Goal: Obtain resource: Obtain resource

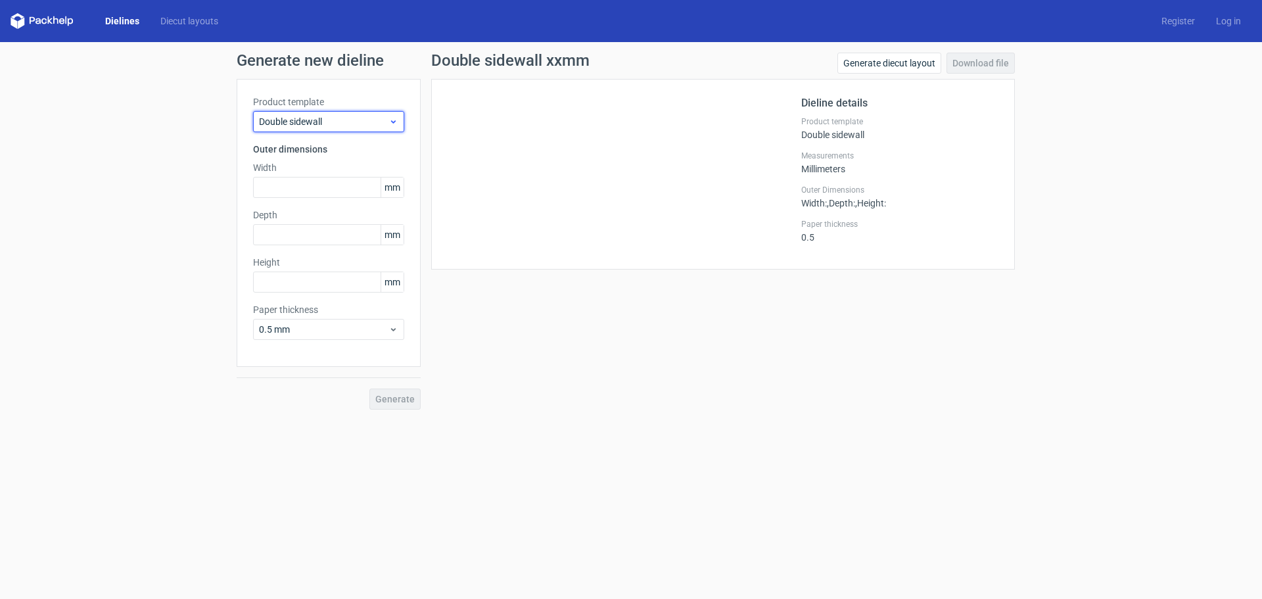
click at [297, 122] on span "Double sidewall" at bounding box center [323, 121] width 129 height 13
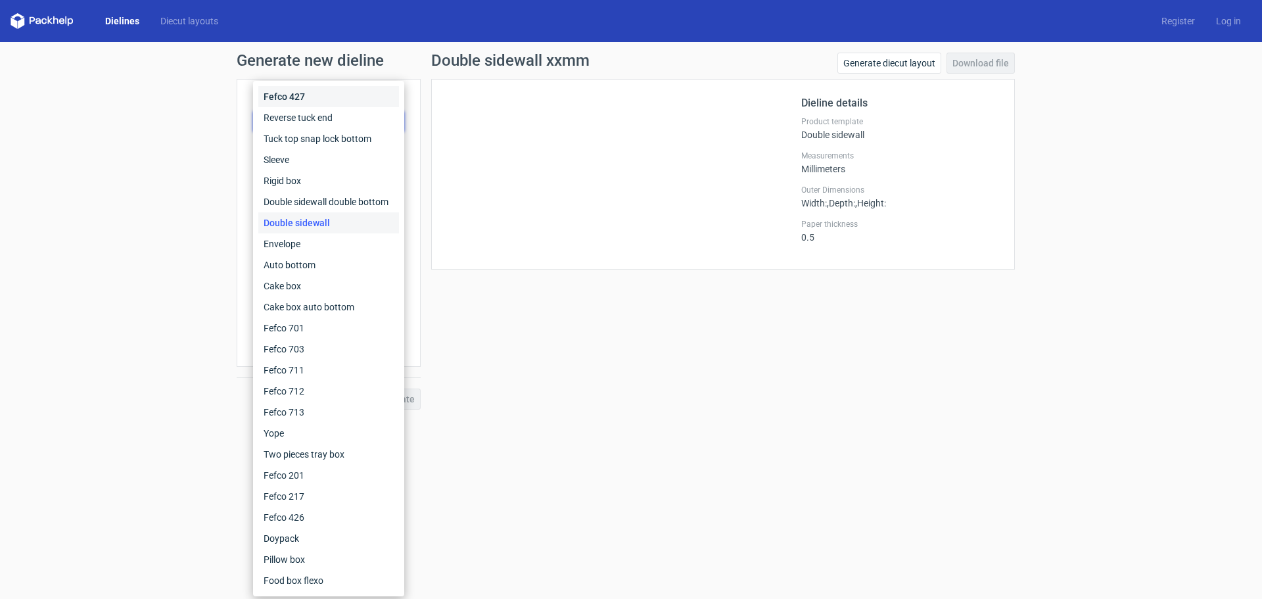
click at [306, 99] on div "Fefco 427" at bounding box center [328, 96] width 141 height 21
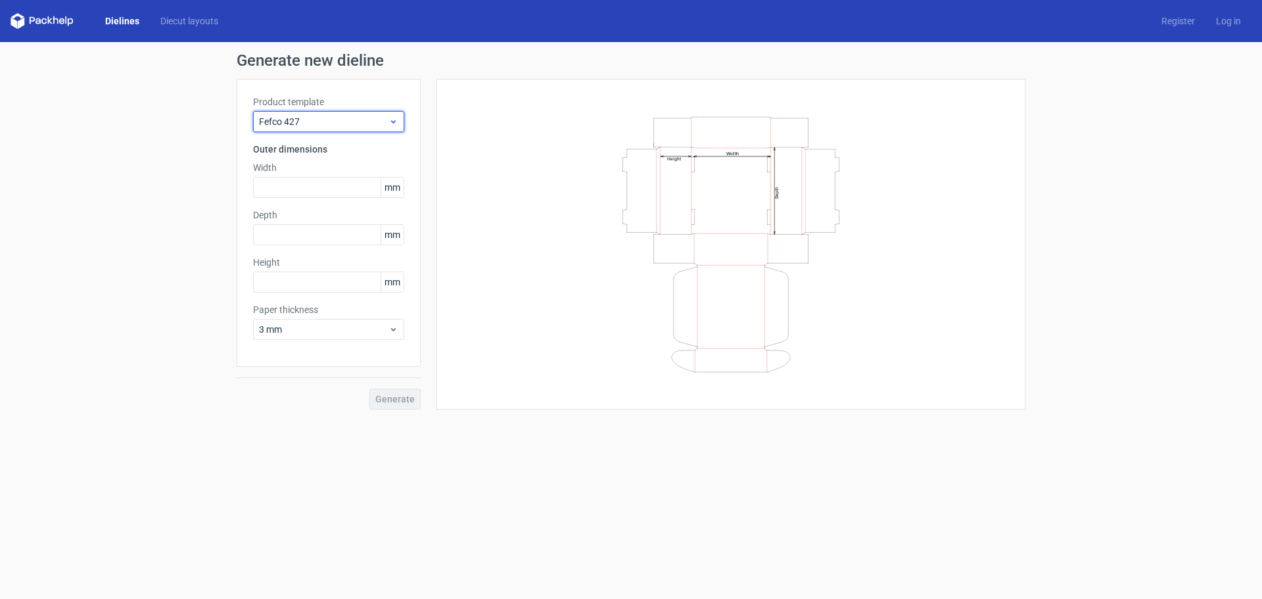
click at [306, 114] on div "Fefco 427" at bounding box center [328, 121] width 151 height 21
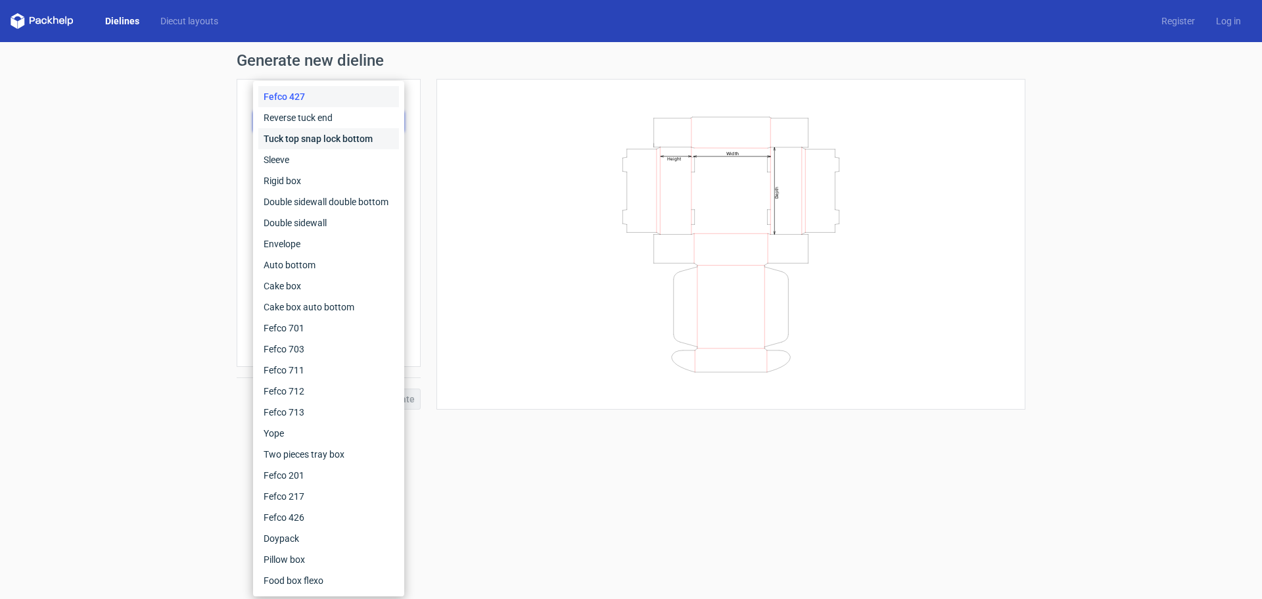
click at [306, 139] on div "Tuck top snap lock bottom" at bounding box center [328, 138] width 141 height 21
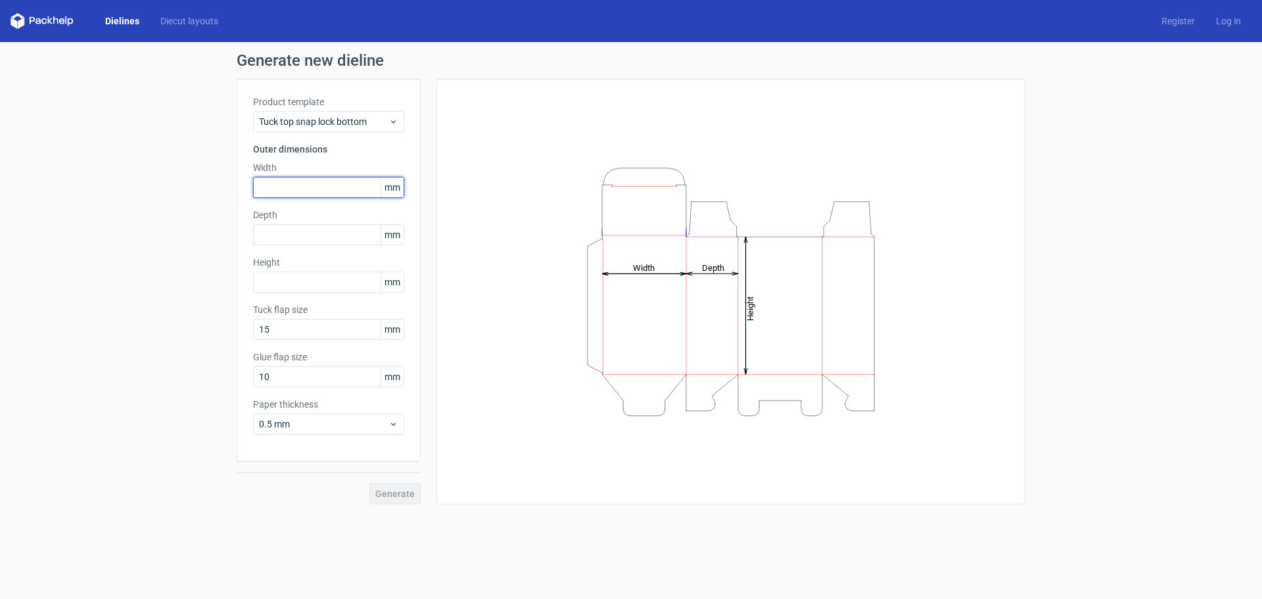
click at [312, 185] on input "text" at bounding box center [328, 187] width 151 height 21
type input "189"
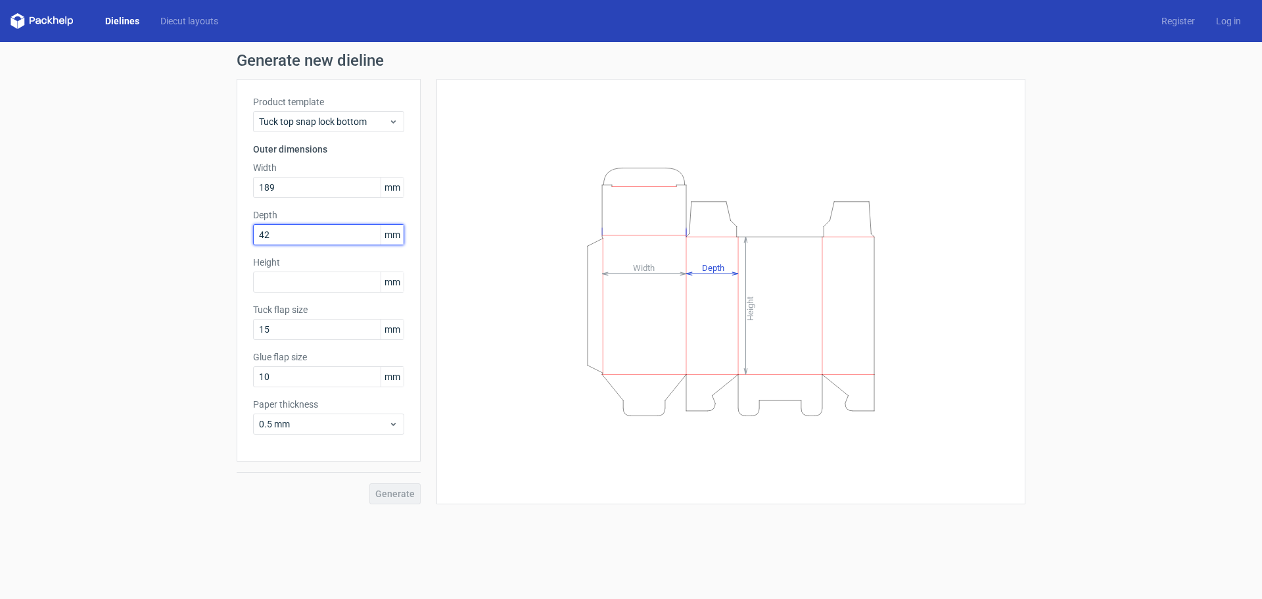
type input "42"
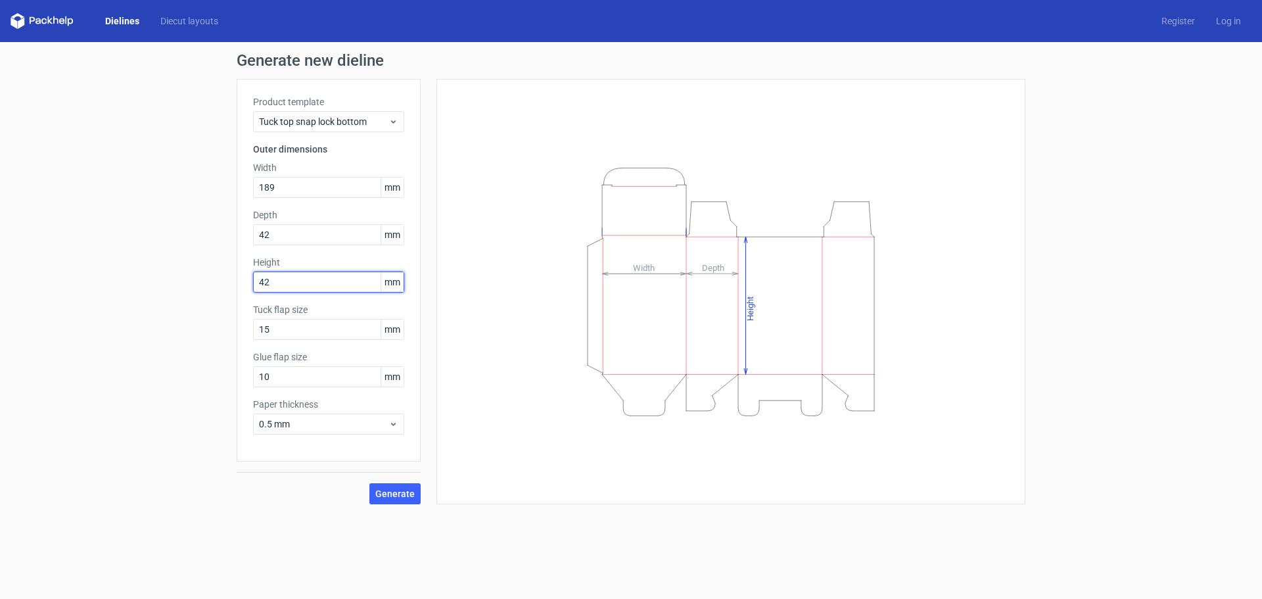
type input "42"
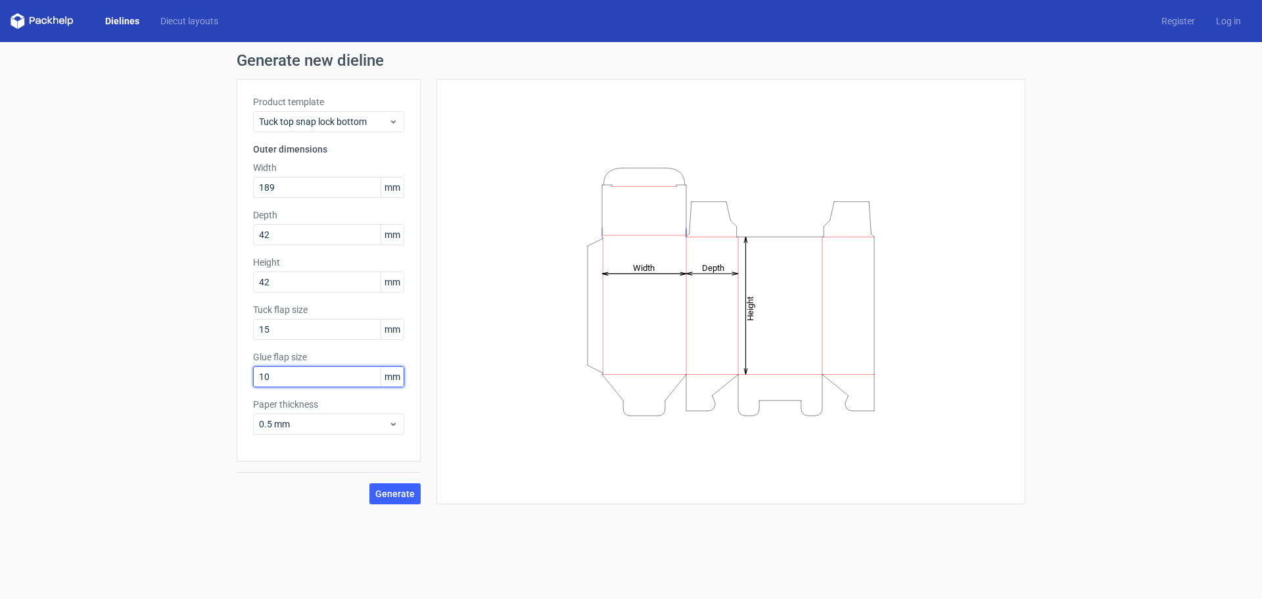
drag, startPoint x: 319, startPoint y: 380, endPoint x: 208, endPoint y: 388, distance: 111.4
click at [185, 391] on div "Generate new dieline Product template Tuck top snap lock bottom Outer dimension…" at bounding box center [631, 278] width 1262 height 473
type input "15"
click at [363, 423] on span "0.5 mm" at bounding box center [323, 423] width 129 height 13
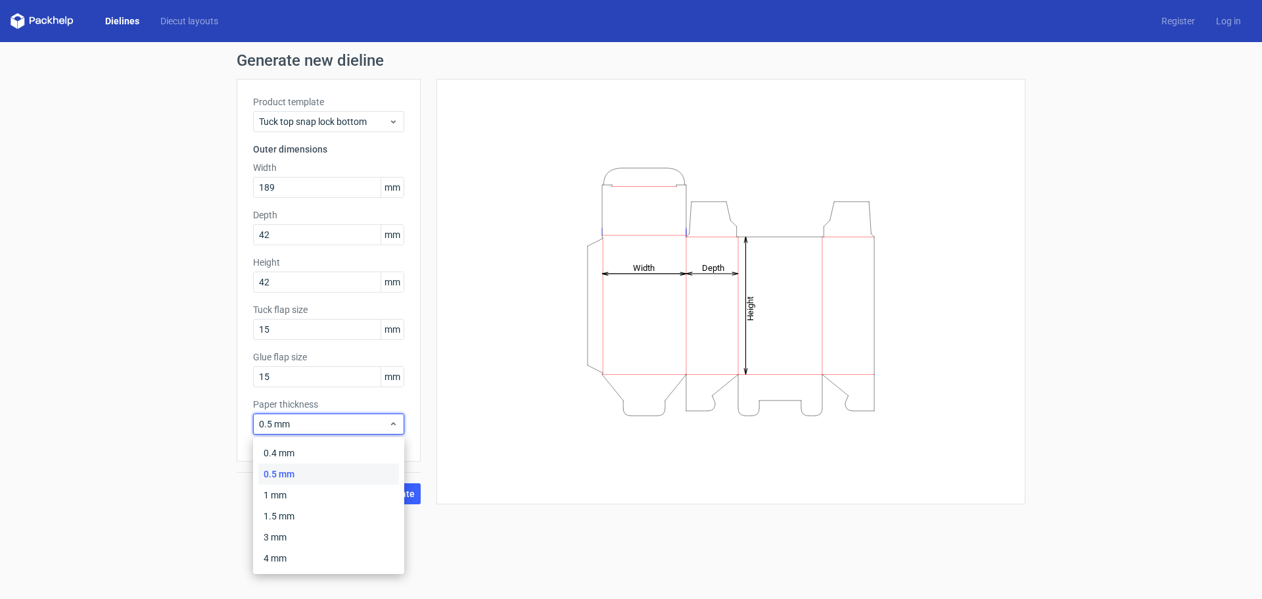
click at [315, 473] on div "0.5 mm" at bounding box center [328, 473] width 141 height 21
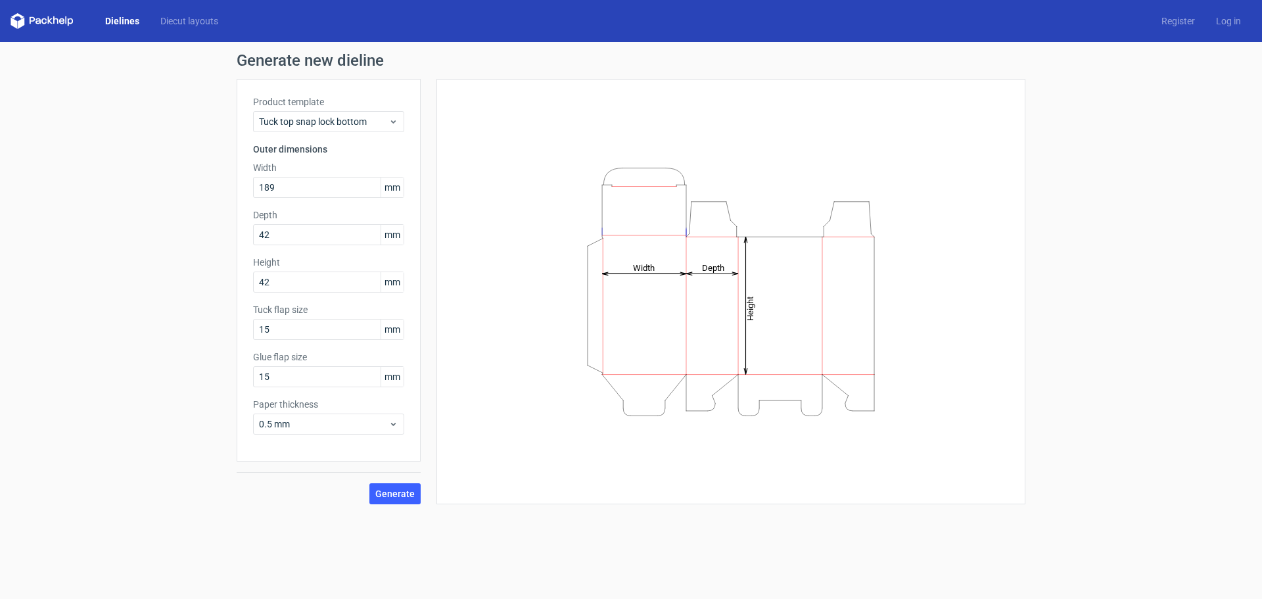
drag, startPoint x: 382, startPoint y: 496, endPoint x: 336, endPoint y: 473, distance: 50.6
click at [382, 496] on span "Generate" at bounding box center [394, 493] width 39 height 9
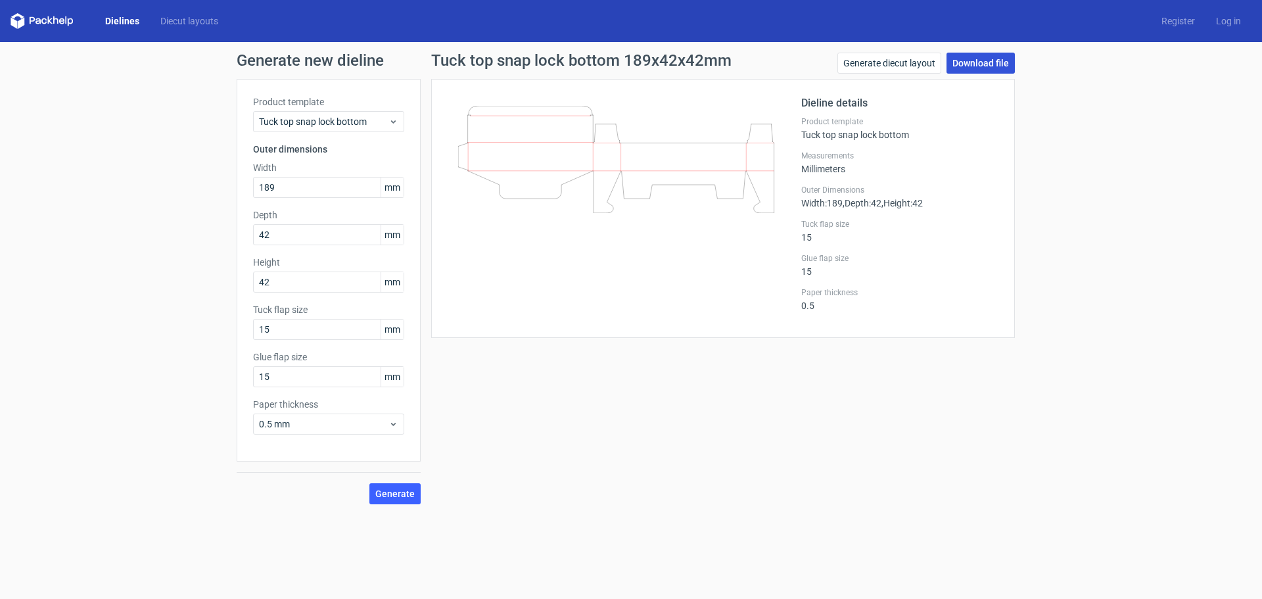
click at [979, 62] on link "Download file" at bounding box center [980, 63] width 68 height 21
drag, startPoint x: 297, startPoint y: 187, endPoint x: 265, endPoint y: 179, distance: 33.0
click at [258, 182] on input "189" at bounding box center [328, 187] width 151 height 21
type input "140"
drag, startPoint x: 273, startPoint y: 234, endPoint x: 273, endPoint y: 243, distance: 8.5
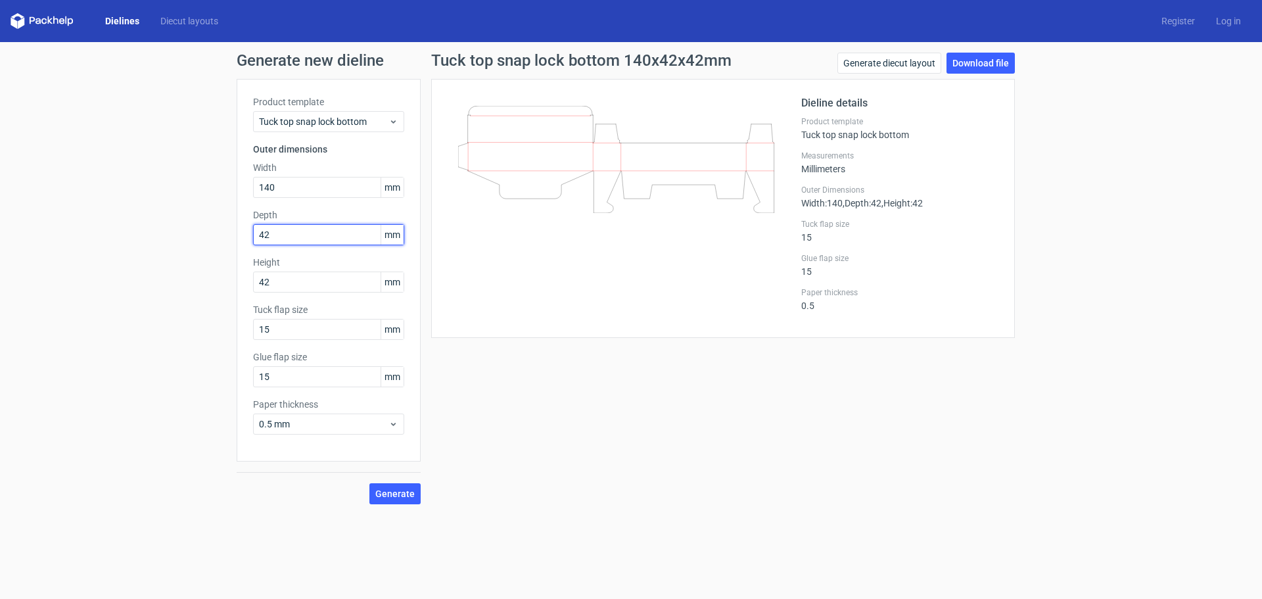
click at [229, 234] on div "Generate new dieline Product template Tuck top snap lock bottom Outer dimension…" at bounding box center [631, 278] width 1262 height 473
type input "37"
drag, startPoint x: 264, startPoint y: 281, endPoint x: 219, endPoint y: 281, distance: 44.7
click at [219, 281] on div "Generate new dieline Product template Tuck top snap lock bottom Outer dimension…" at bounding box center [631, 278] width 1262 height 473
type input "37"
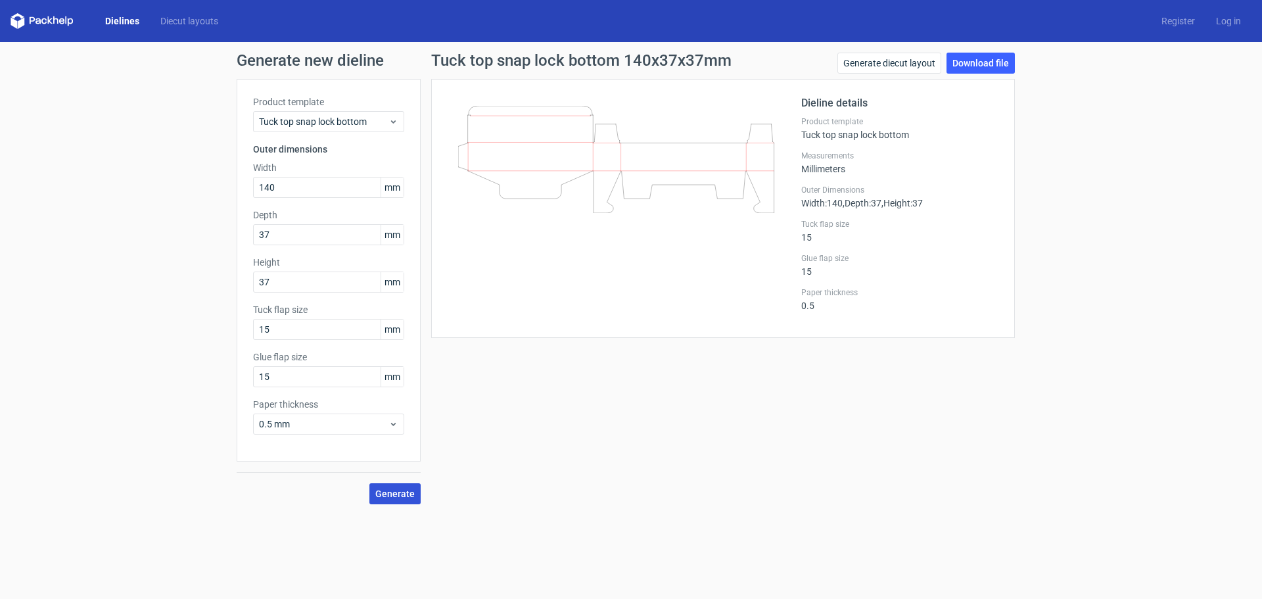
click at [382, 494] on span "Generate" at bounding box center [394, 493] width 39 height 9
click at [977, 60] on link "Download file" at bounding box center [980, 63] width 68 height 21
drag, startPoint x: 250, startPoint y: 181, endPoint x: 239, endPoint y: 178, distance: 11.5
click at [239, 178] on div "Product template Tuck top snap lock bottom Outer dimensions Width 140 mm Depth …" at bounding box center [329, 270] width 184 height 382
click at [394, 493] on span "Generate" at bounding box center [394, 493] width 39 height 9
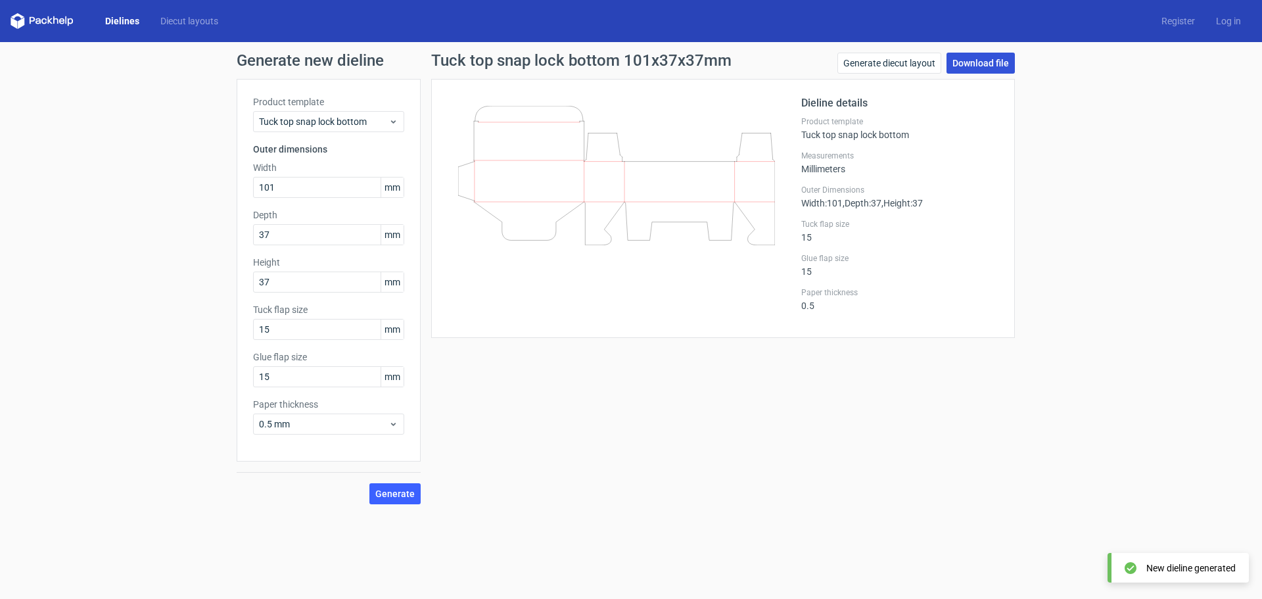
click at [1007, 65] on link "Download file" at bounding box center [980, 63] width 68 height 21
drag, startPoint x: 299, startPoint y: 183, endPoint x: 198, endPoint y: 179, distance: 100.6
click at [209, 181] on div "Generate new dieline Product template Tuck top snap lock bottom Outer dimension…" at bounding box center [631, 278] width 1262 height 473
type input "120"
drag, startPoint x: 295, startPoint y: 228, endPoint x: 235, endPoint y: 219, distance: 60.5
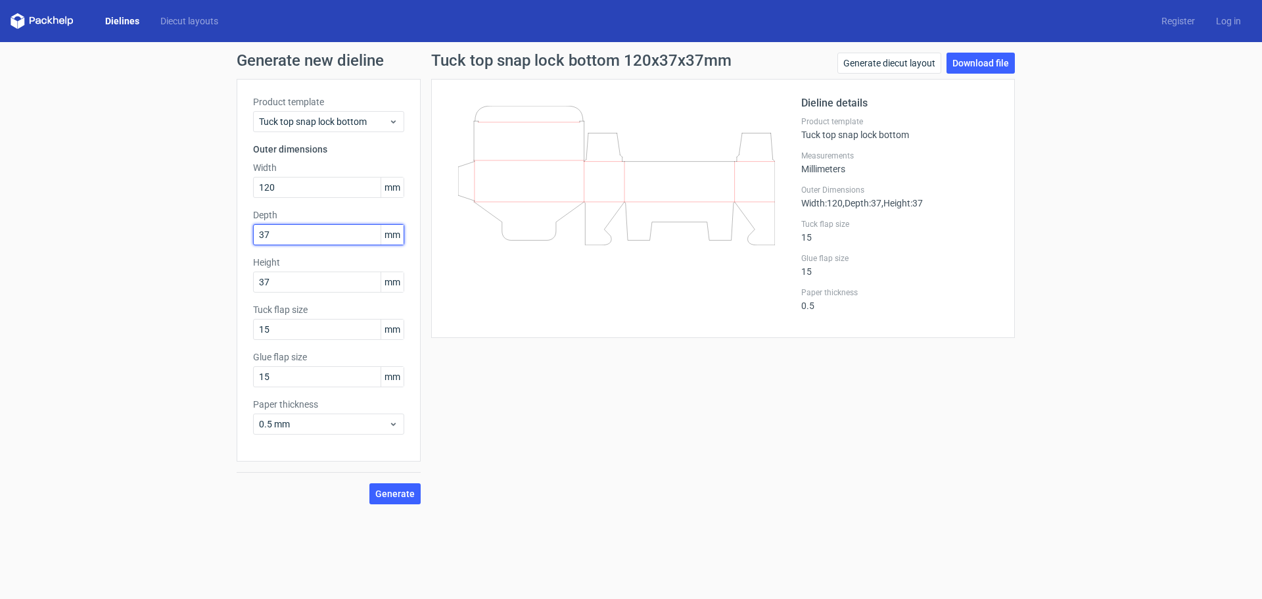
click at [235, 219] on div "Generate new dieline Product template Tuck top snap lock bottom Outer dimension…" at bounding box center [631, 278] width 1262 height 473
drag, startPoint x: 260, startPoint y: 279, endPoint x: 225, endPoint y: 275, distance: 35.1
click at [220, 273] on div "Generate new dieline Product template Tuck top snap lock bottom Outer dimension…" at bounding box center [631, 278] width 1262 height 473
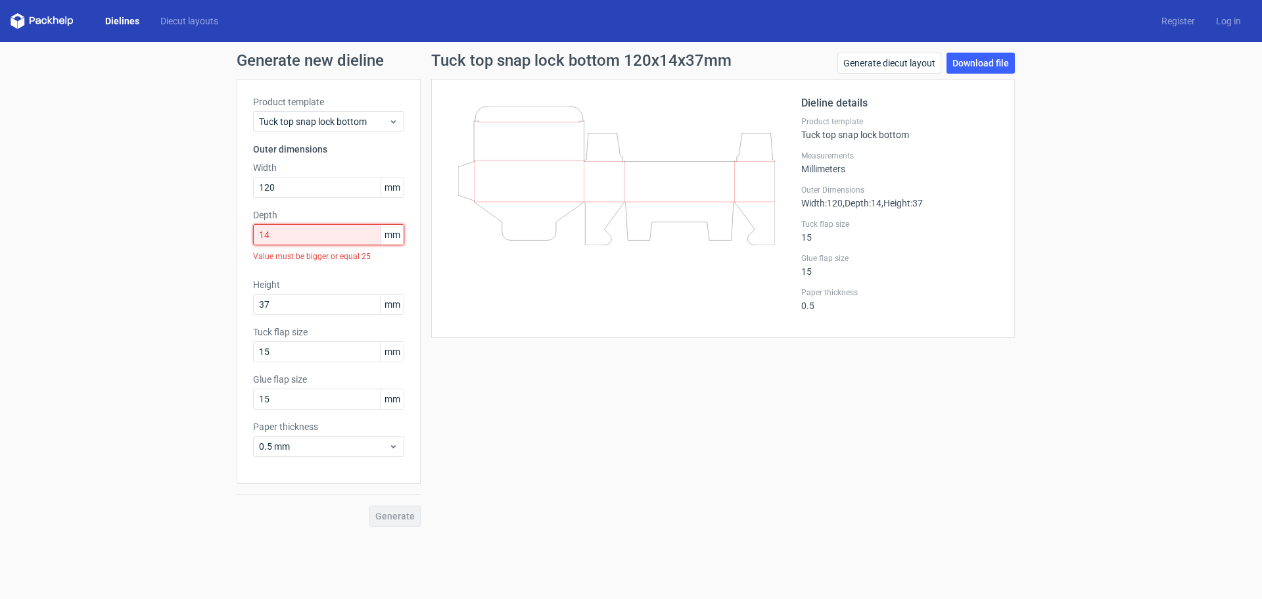
drag, startPoint x: 292, startPoint y: 237, endPoint x: 273, endPoint y: 241, distance: 19.5
click at [260, 236] on input "14" at bounding box center [328, 234] width 151 height 21
type input "14"
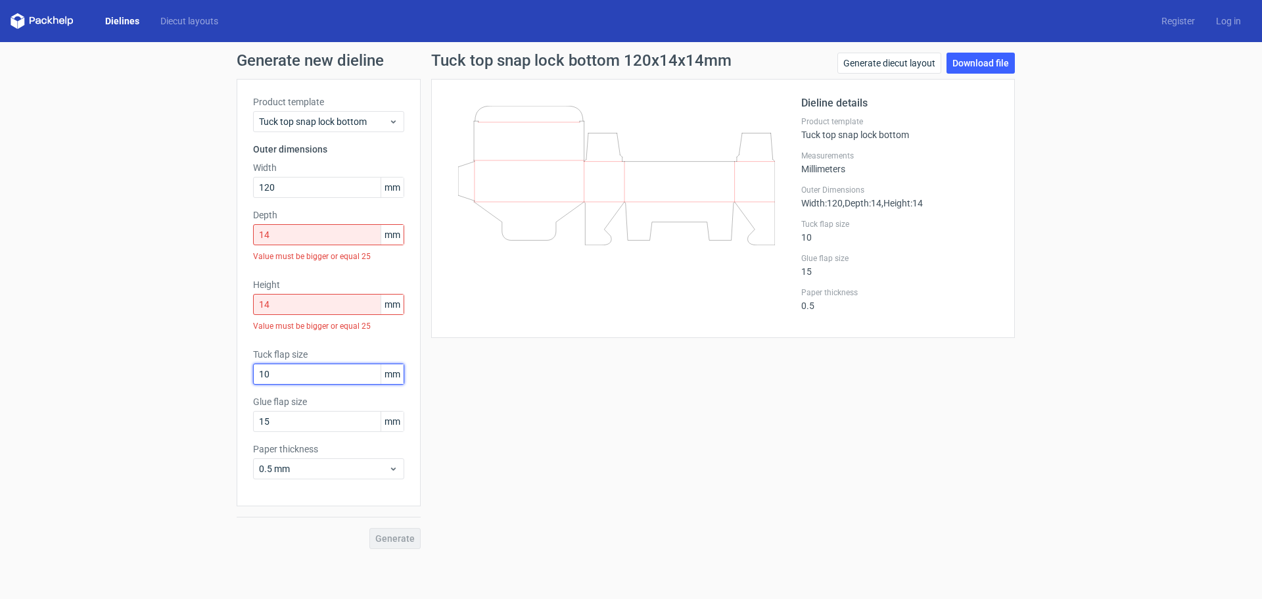
drag, startPoint x: 284, startPoint y: 370, endPoint x: 254, endPoint y: 371, distance: 30.3
click at [256, 371] on input "10" at bounding box center [328, 373] width 151 height 21
type input "10"
click at [409, 539] on div "Generate" at bounding box center [329, 527] width 184 height 43
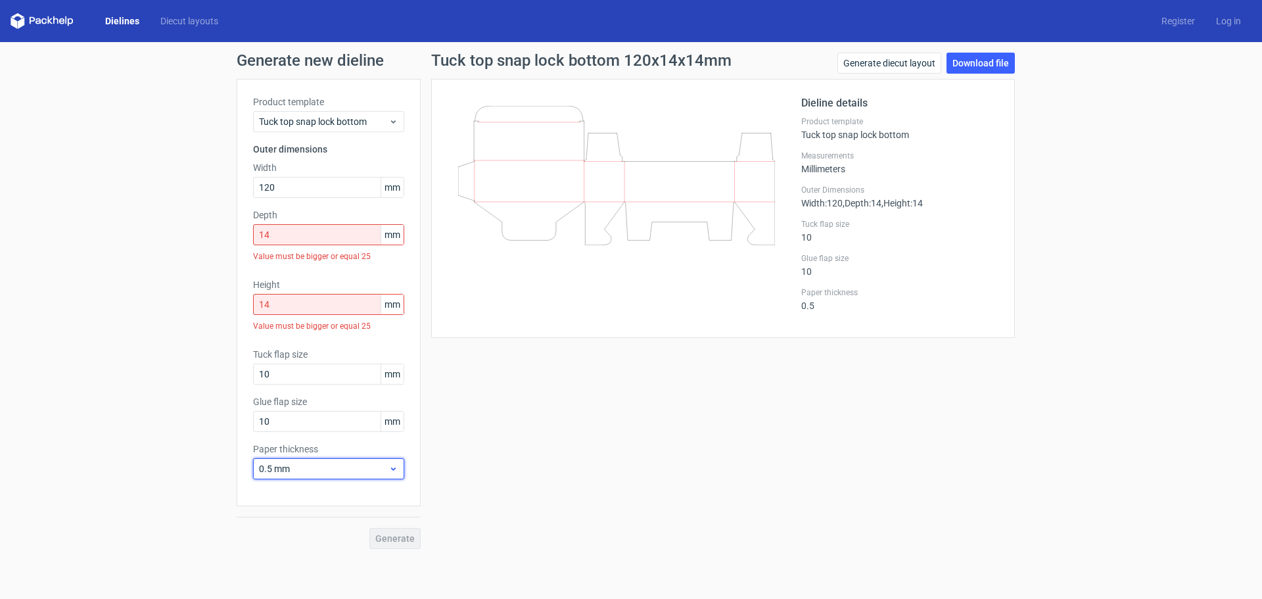
click at [282, 460] on div "0.5 mm" at bounding box center [328, 468] width 151 height 21
click at [288, 335] on div "0.4 mm" at bounding box center [328, 334] width 141 height 21
drag, startPoint x: 285, startPoint y: 233, endPoint x: 246, endPoint y: 242, distance: 39.1
click at [235, 234] on div "Generate new dieline Product template Tuck top snap lock bottom Outer dimension…" at bounding box center [631, 300] width 1262 height 517
click at [455, 409] on div "Tuck top snap lock bottom 120x14x14mm Generate diecut layout Download file Diel…" at bounding box center [723, 301] width 605 height 496
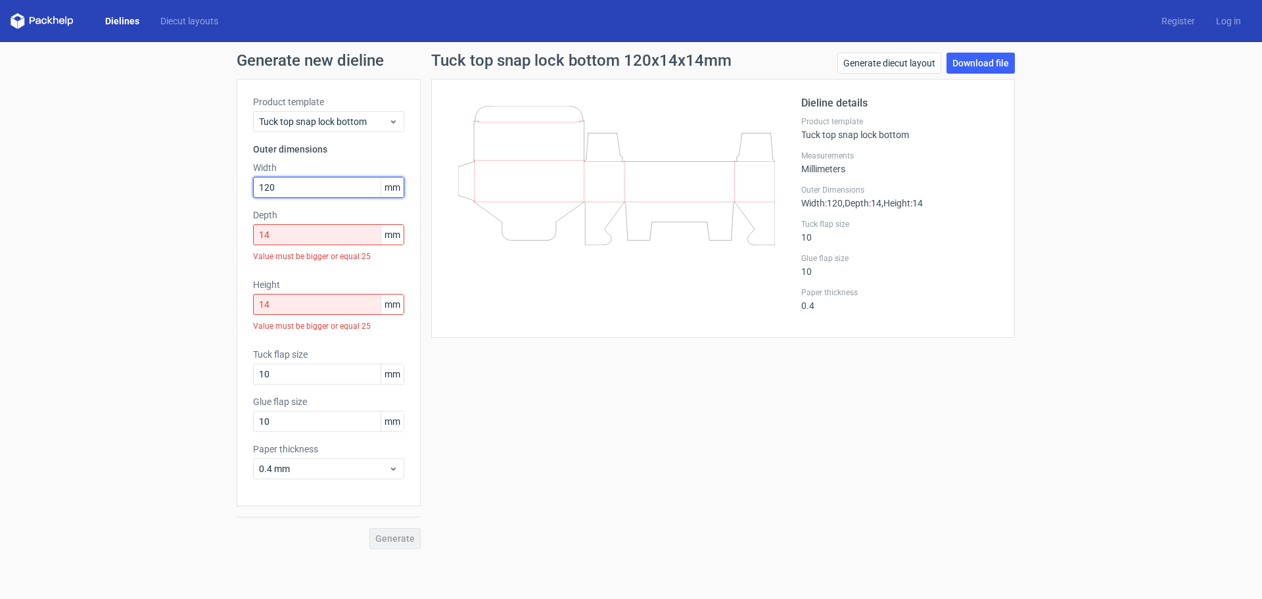
drag, startPoint x: 293, startPoint y: 181, endPoint x: 225, endPoint y: 181, distance: 68.4
click at [228, 181] on div "Generate new dieline Product template Tuck top snap lock bottom Outer dimension…" at bounding box center [631, 300] width 1262 height 517
type input "114"
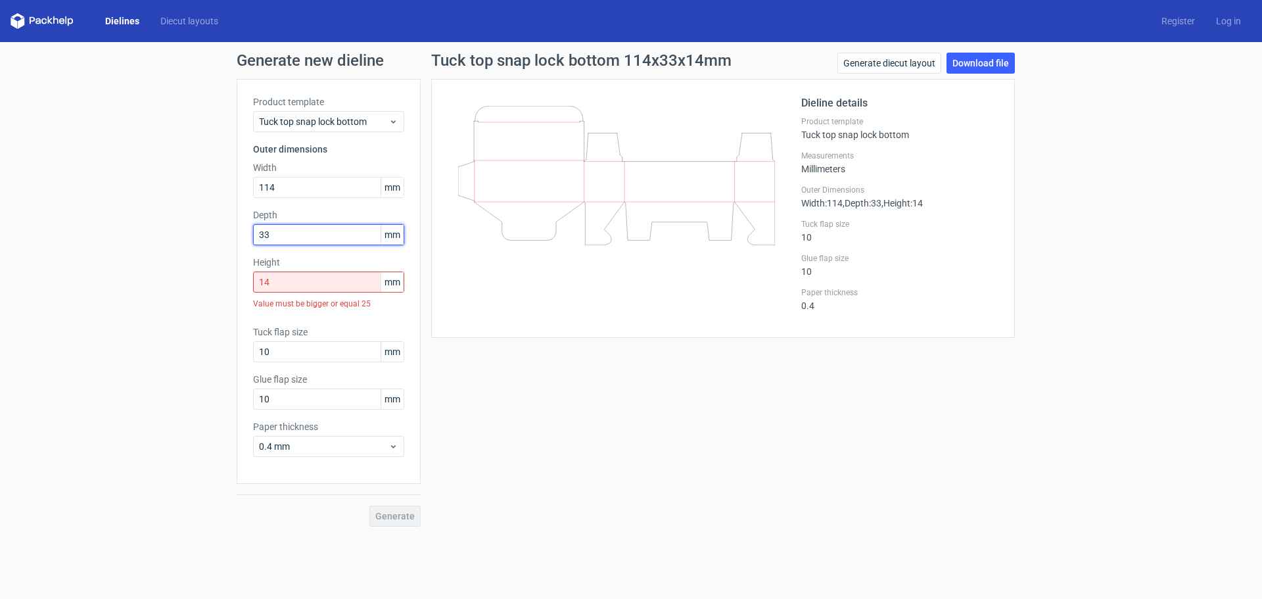
type input "33"
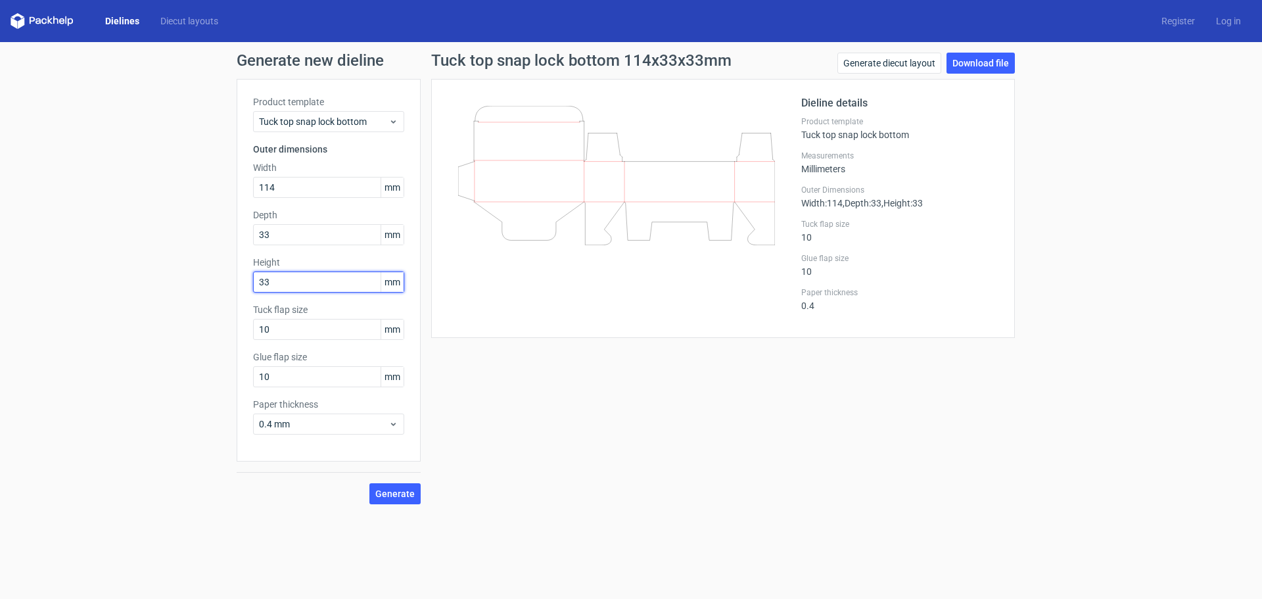
drag, startPoint x: 283, startPoint y: 277, endPoint x: 202, endPoint y: 268, distance: 81.9
click at [191, 262] on div "Generate new dieline Product template Tuck top snap lock bottom Outer dimension…" at bounding box center [631, 278] width 1262 height 473
type input "67"
click at [388, 489] on span "Generate" at bounding box center [394, 493] width 39 height 9
click at [965, 62] on link "Download file" at bounding box center [980, 63] width 68 height 21
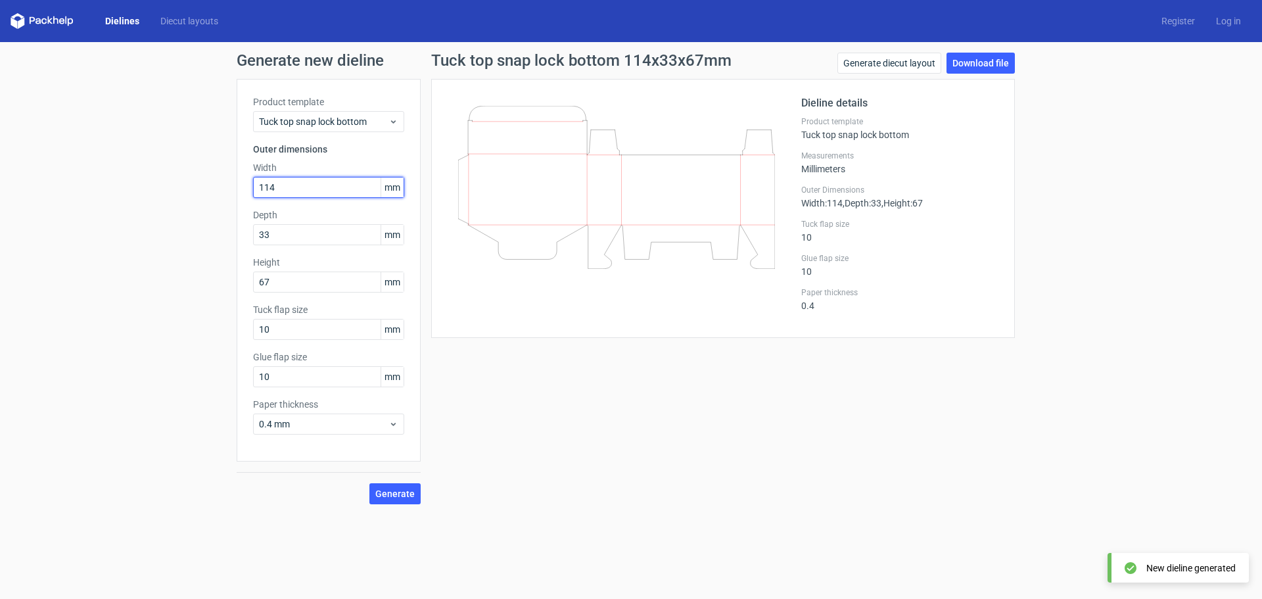
drag, startPoint x: 289, startPoint y: 179, endPoint x: 229, endPoint y: 175, distance: 59.2
click at [229, 175] on div "Generate new dieline Product template Tuck top snap lock bottom Outer dimension…" at bounding box center [631, 278] width 1262 height 473
type input "99"
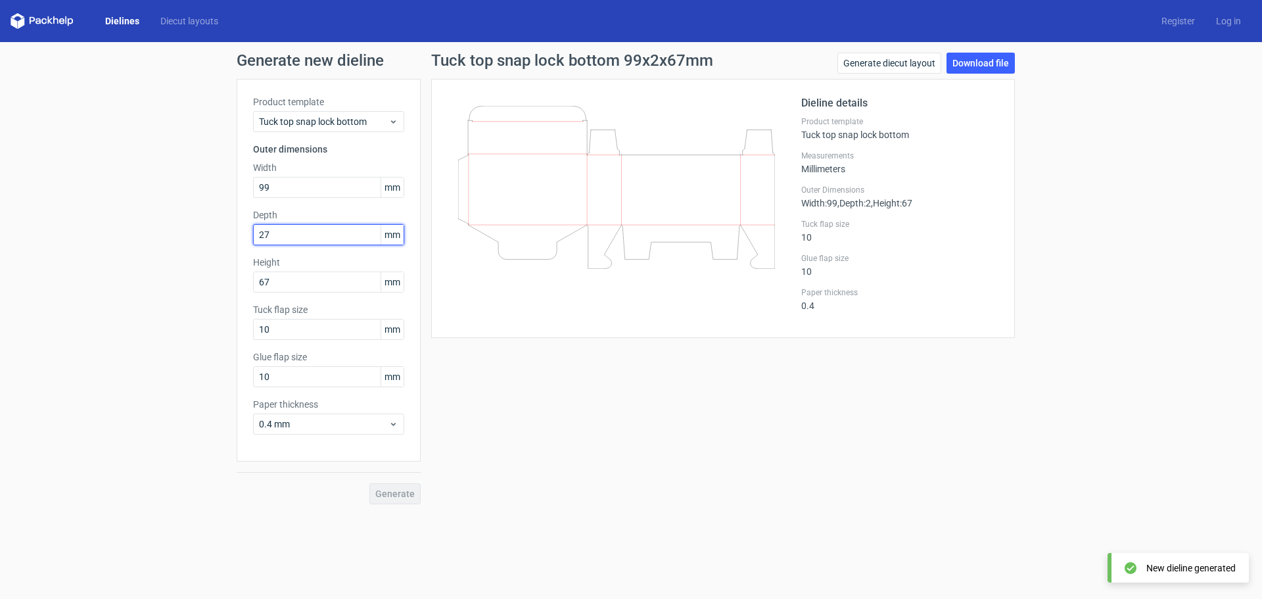
type input "27"
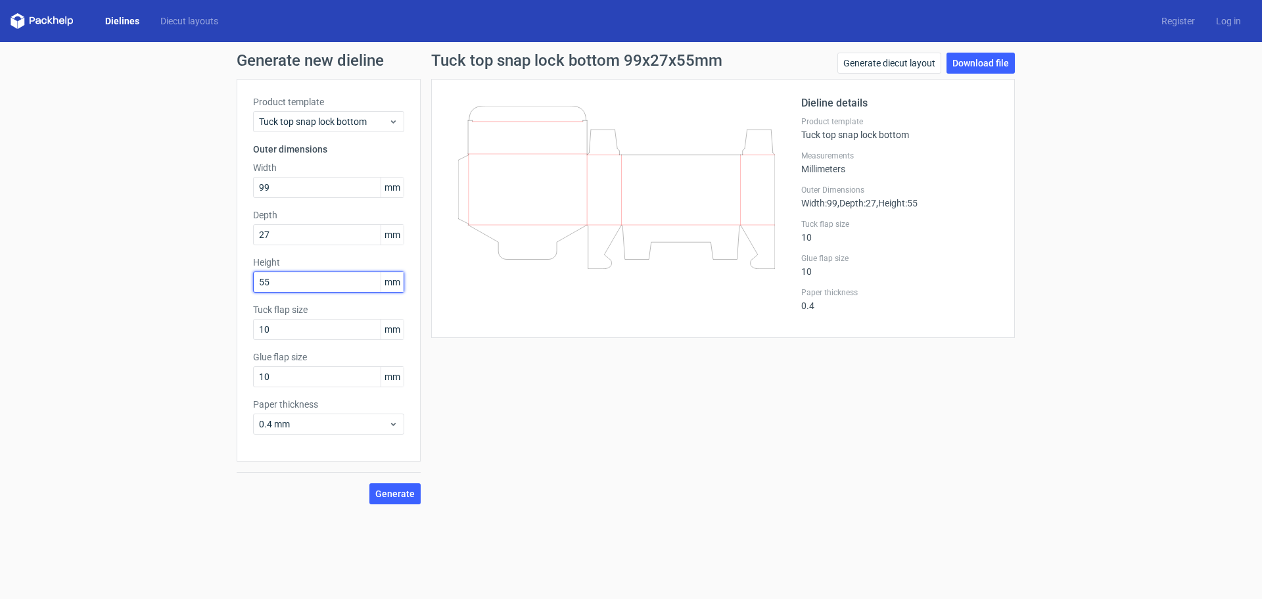
type input "55"
click at [369, 483] on button "Generate" at bounding box center [394, 493] width 51 height 21
click at [402, 497] on span "Generate" at bounding box center [394, 493] width 39 height 9
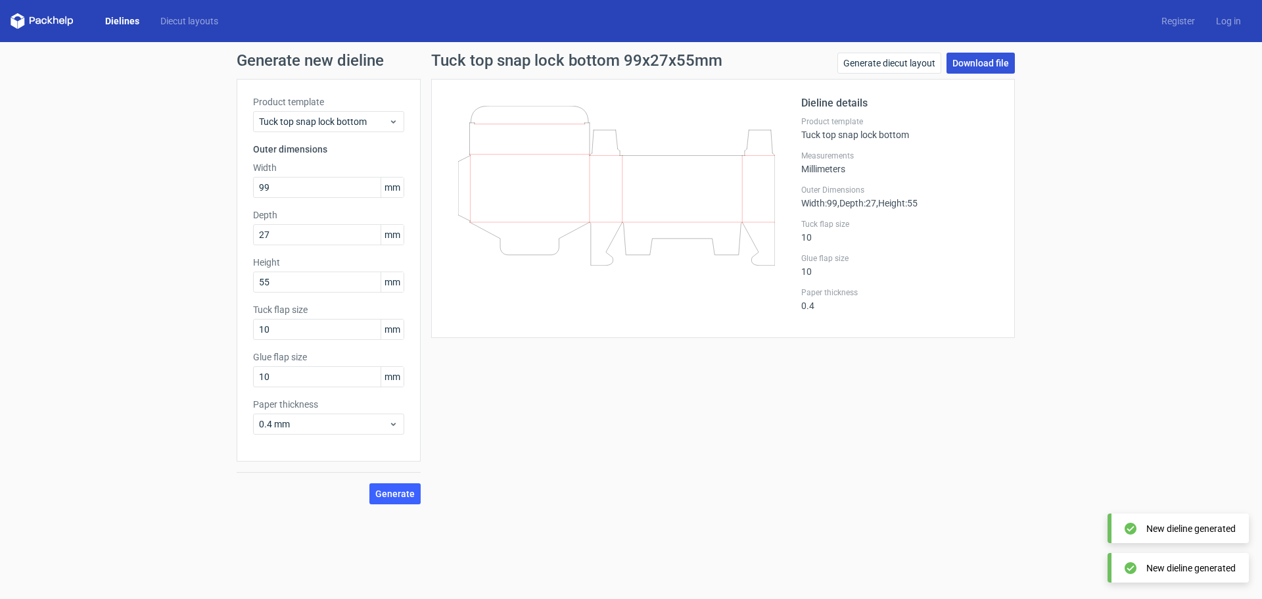
click at [973, 58] on link "Download file" at bounding box center [980, 63] width 68 height 21
